Goal: Complete application form

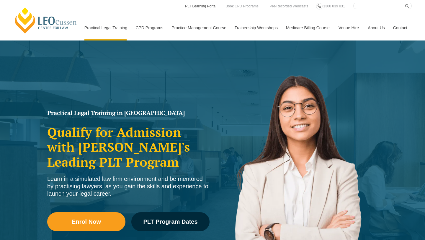
click at [194, 7] on link "PLT Learning Portal" at bounding box center [201, 6] width 33 height 7
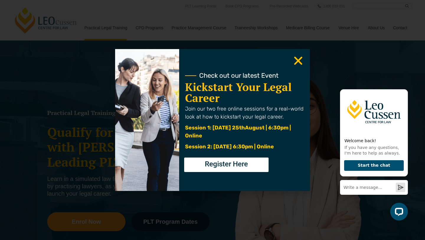
click at [300, 58] on icon "Close" at bounding box center [299, 61] width 12 height 12
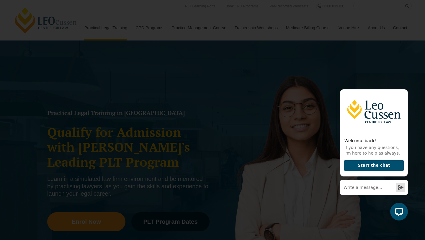
click at [298, 62] on icon "Close" at bounding box center [299, 61] width 12 height 12
